Goal: Task Accomplishment & Management: Manage account settings

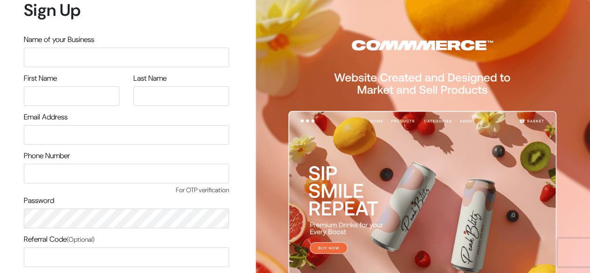
scroll to position [79, 0]
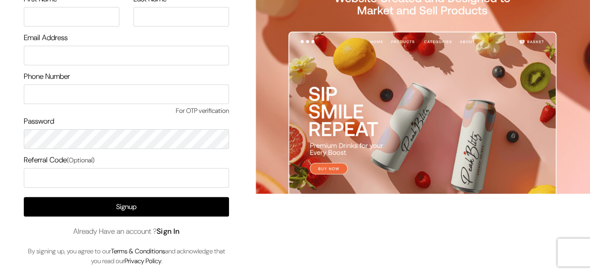
click at [180, 233] on link "Sign In" at bounding box center [168, 231] width 23 height 10
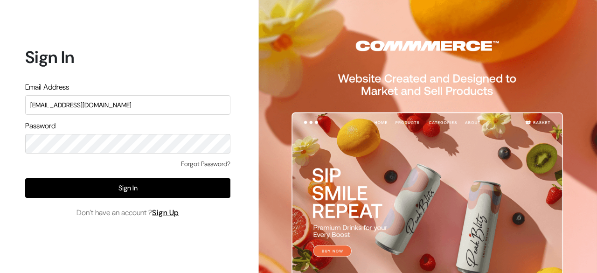
type input "[EMAIL_ADDRESS][DOMAIN_NAME]"
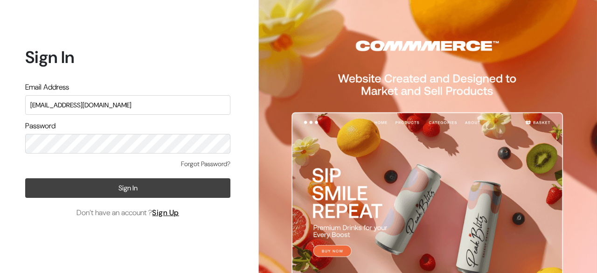
click at [131, 185] on button "Sign In" at bounding box center [127, 188] width 205 height 20
